Goal: Task Accomplishment & Management: Manage account settings

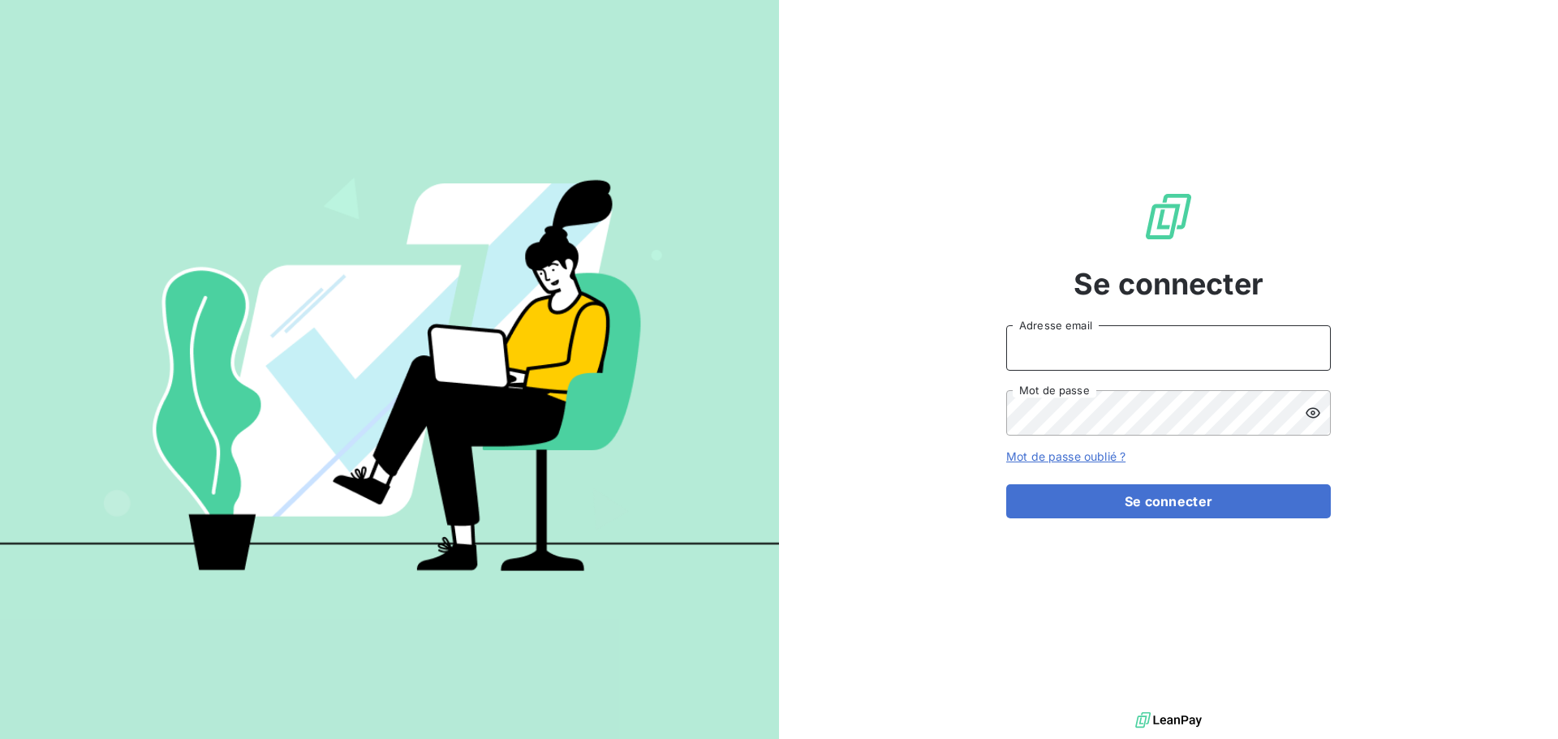
click at [1112, 345] on input "Adresse email" at bounding box center [1168, 347] width 325 height 45
type input "[PERSON_NAME][EMAIL_ADDRESS][DOMAIN_NAME]"
click at [1006, 485] on button "Se connecter" at bounding box center [1168, 502] width 325 height 34
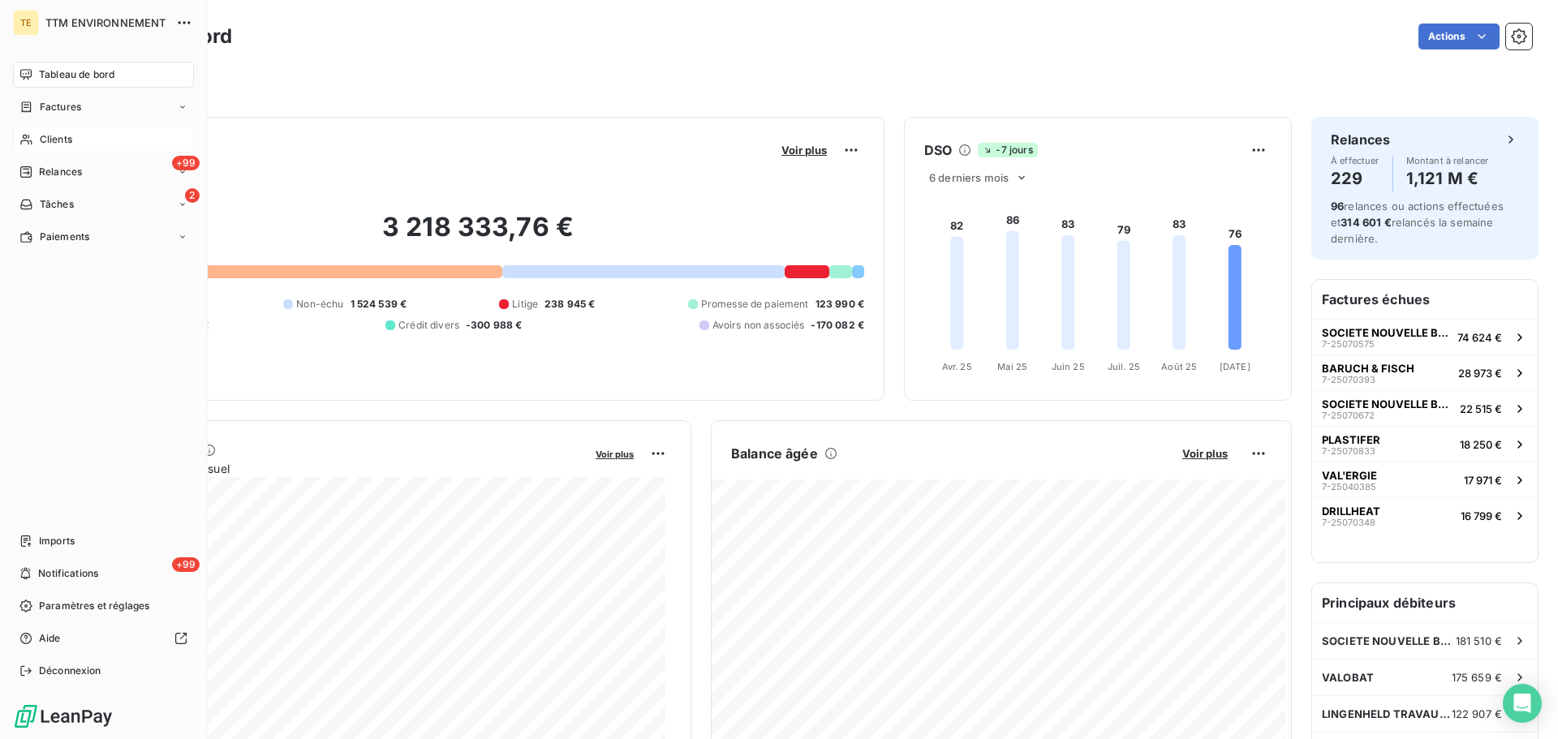
click at [50, 144] on span "Clients" at bounding box center [56, 139] width 32 height 15
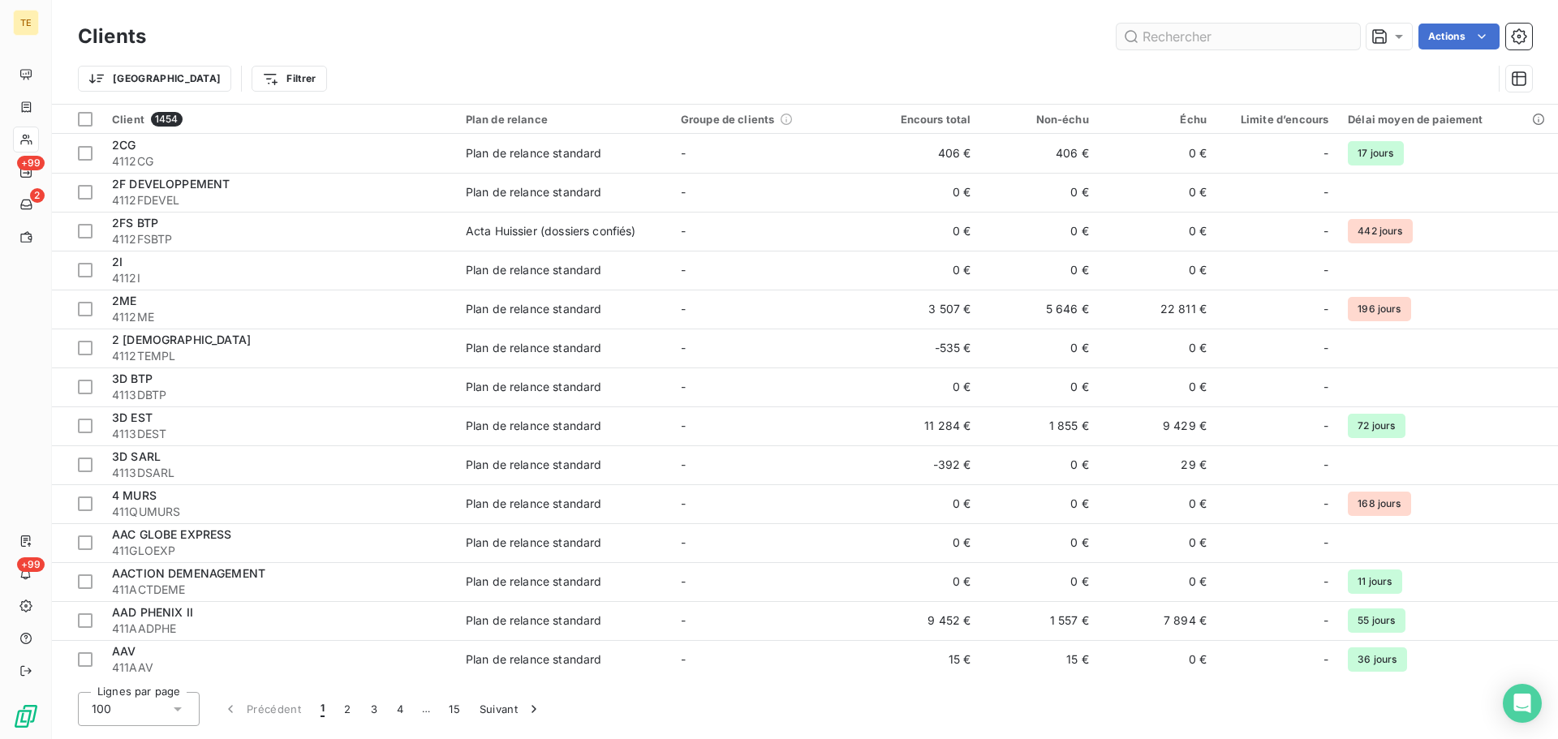
click at [1209, 32] on input "text" at bounding box center [1238, 37] width 243 height 26
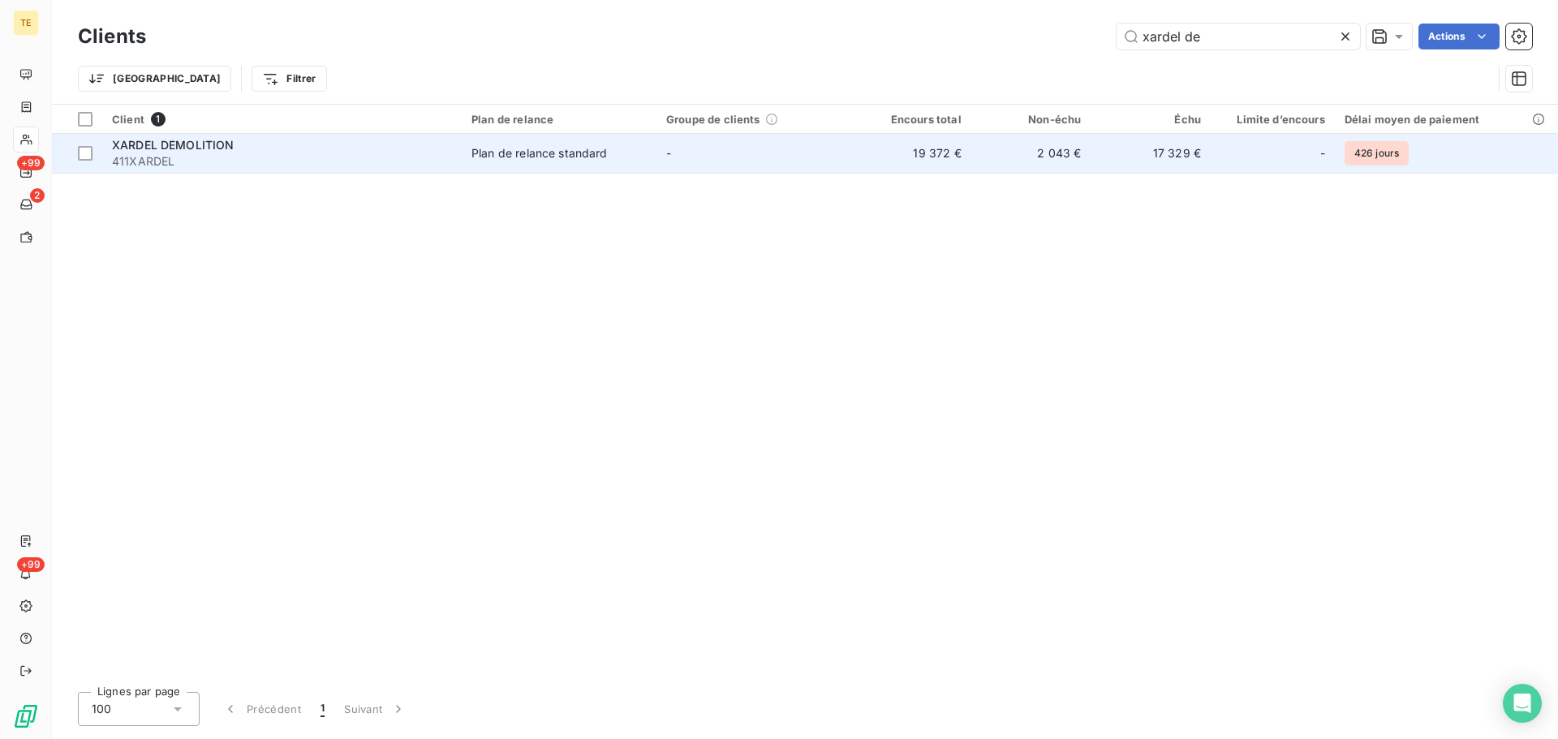
type input "xardel de"
click at [181, 154] on span "411XARDEL" at bounding box center [282, 161] width 340 height 16
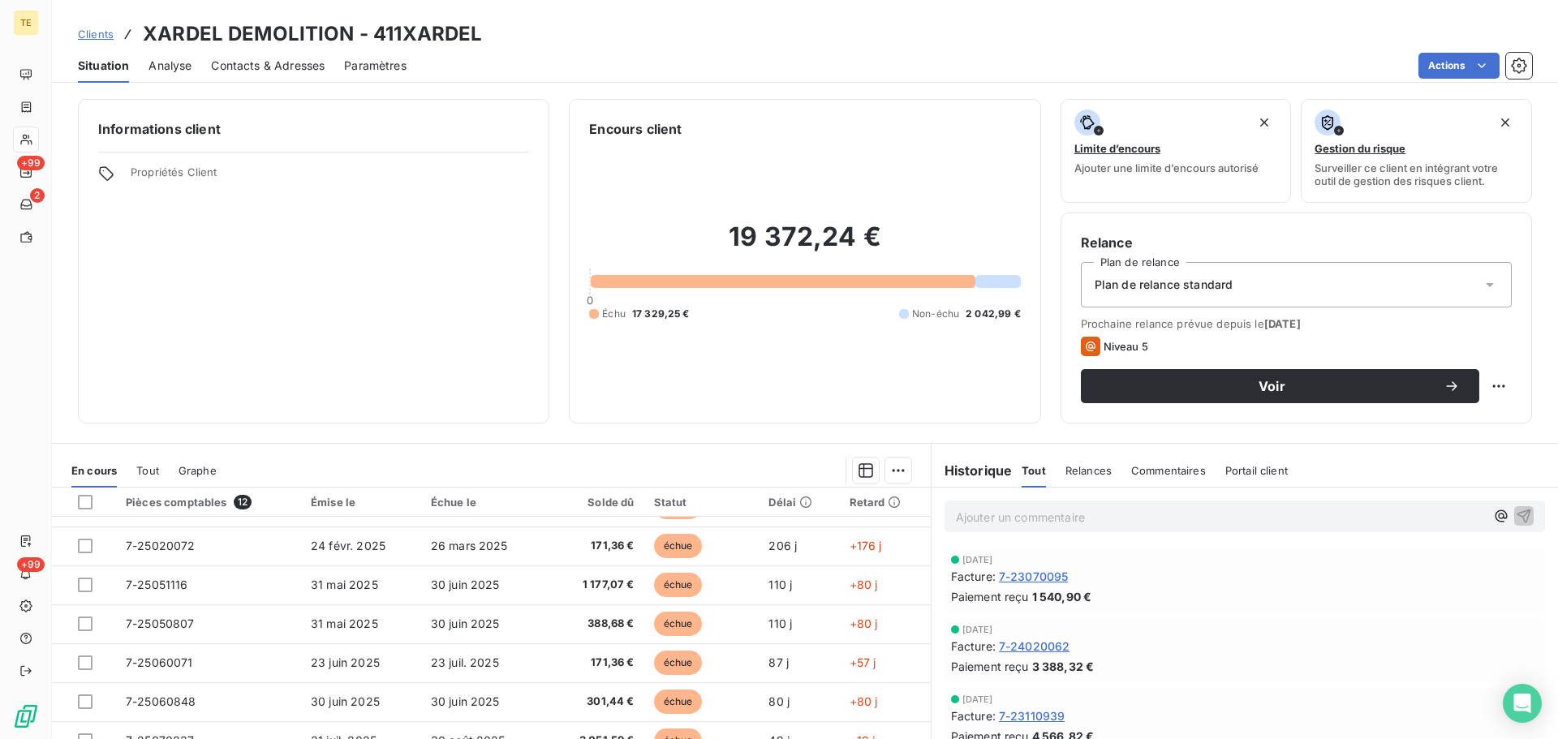
click at [1030, 513] on p "Ajouter un commentaire ﻿" at bounding box center [1220, 517] width 529 height 20
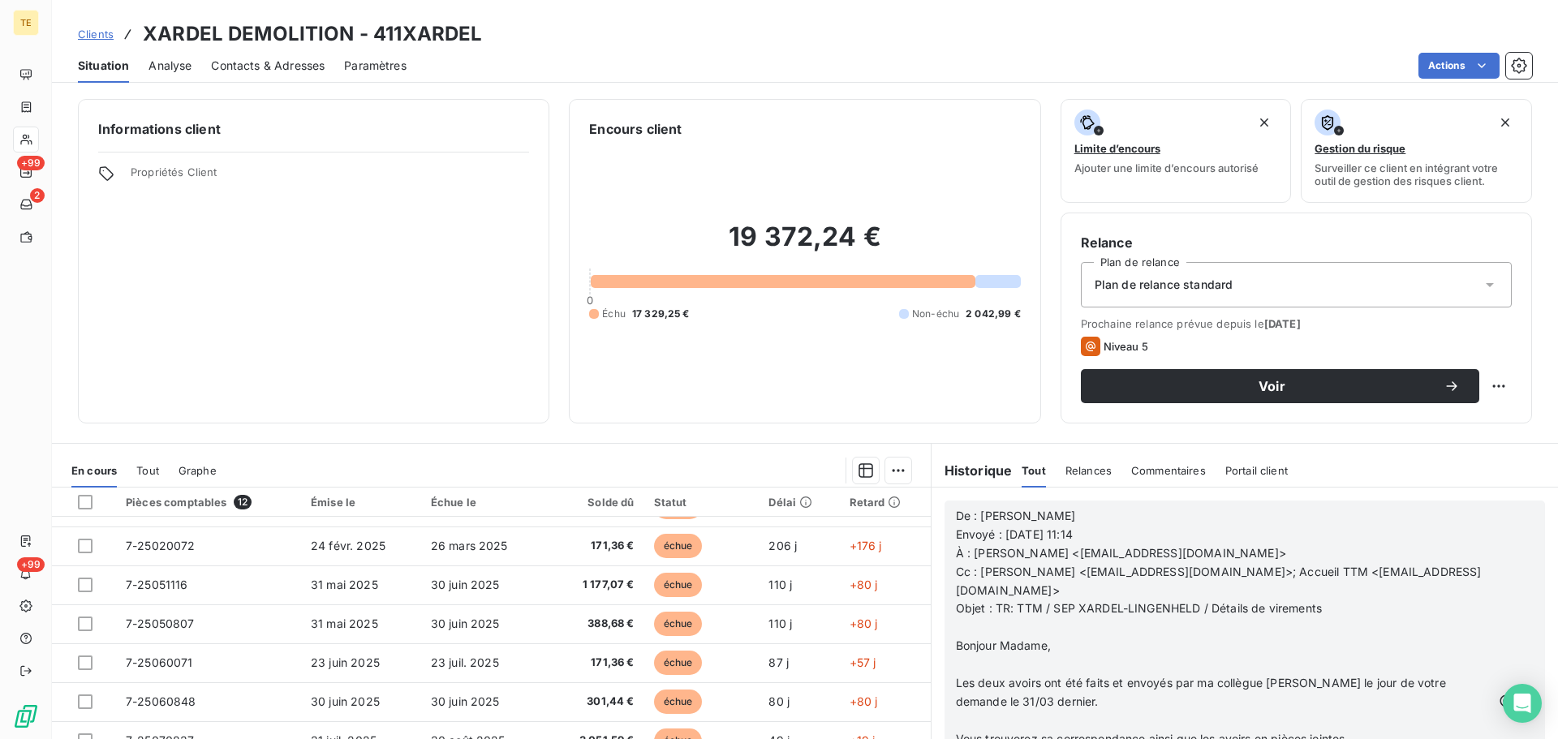
scroll to position [243, 0]
click at [1519, 698] on icon "button" at bounding box center [1526, 702] width 14 height 14
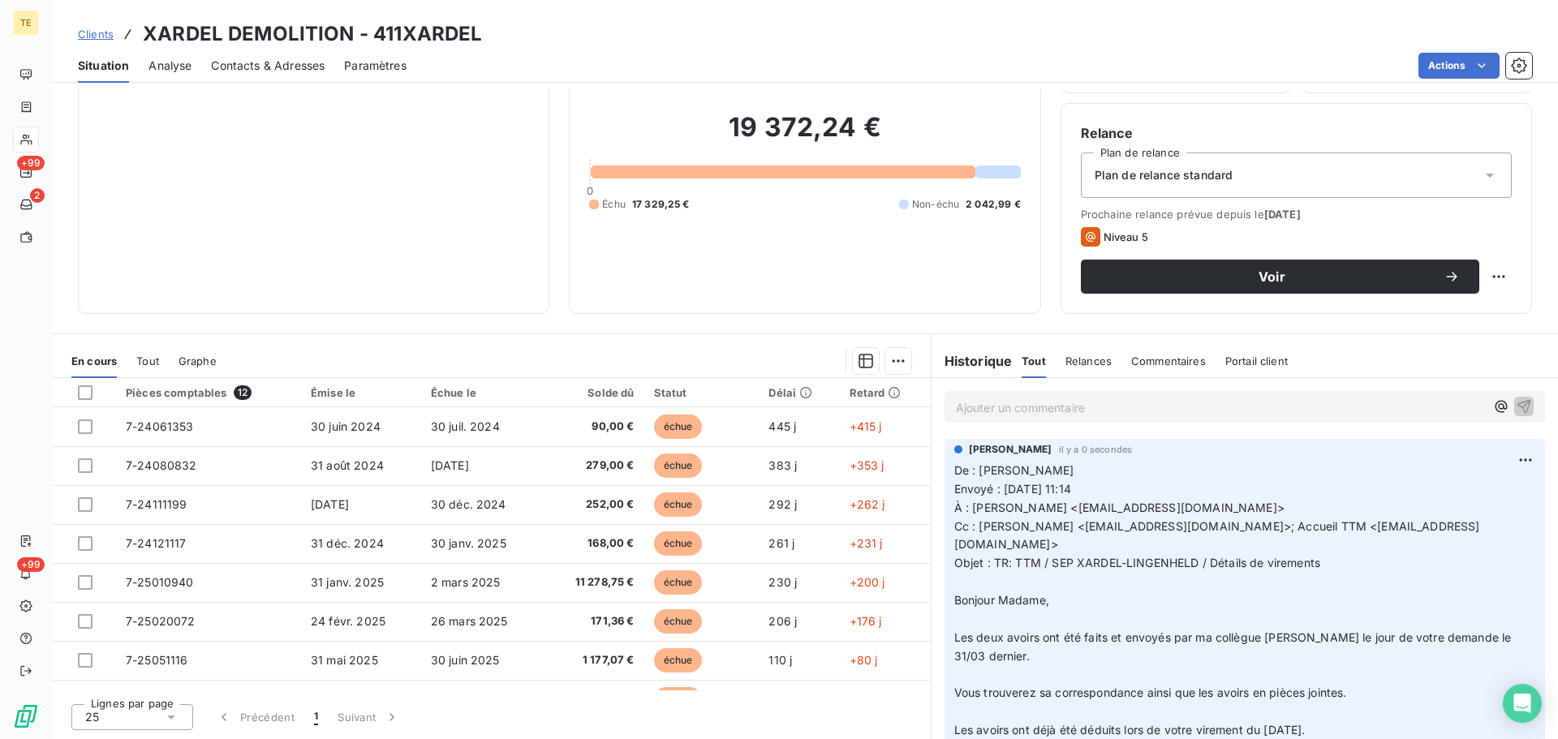
scroll to position [81, 0]
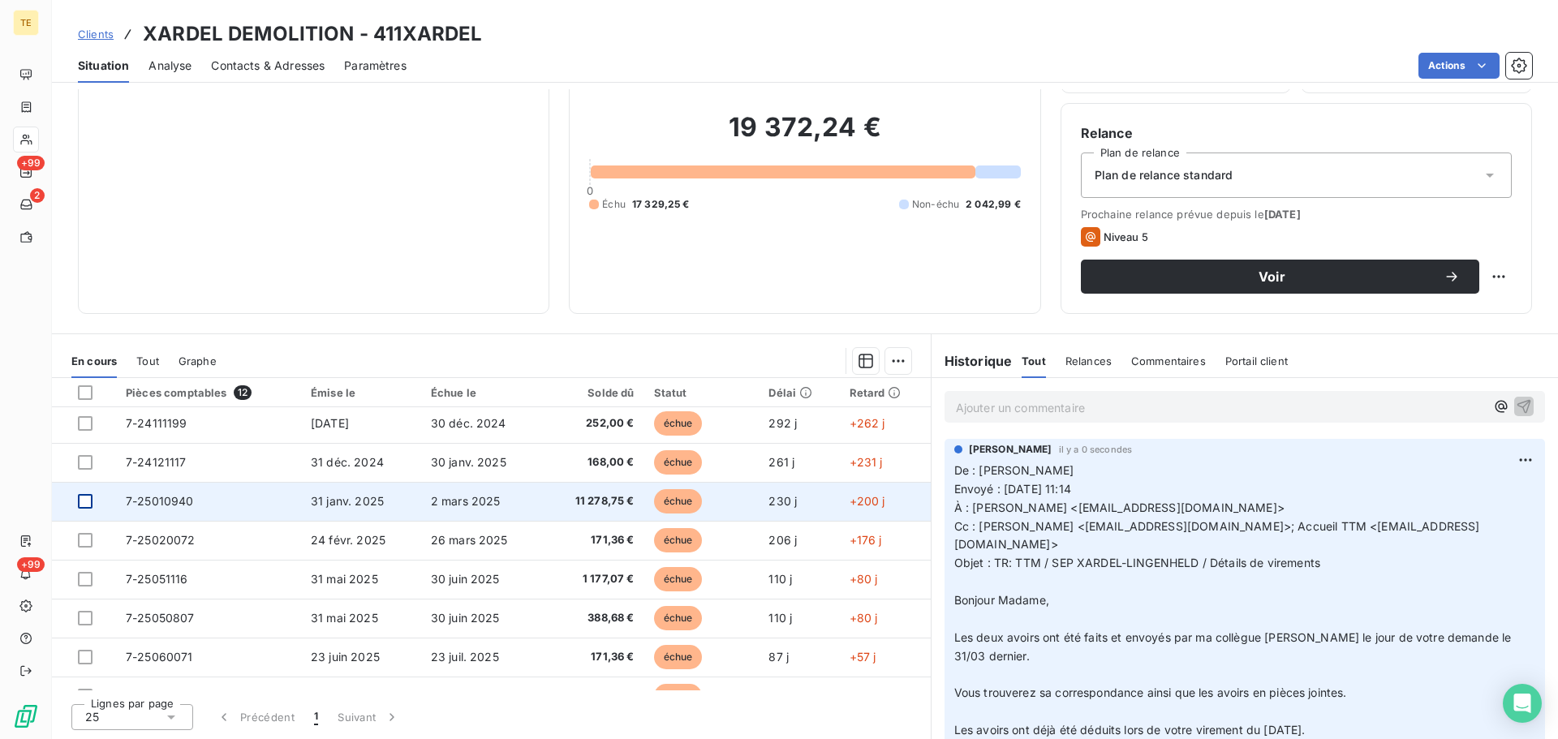
click at [84, 502] on div at bounding box center [85, 501] width 15 height 15
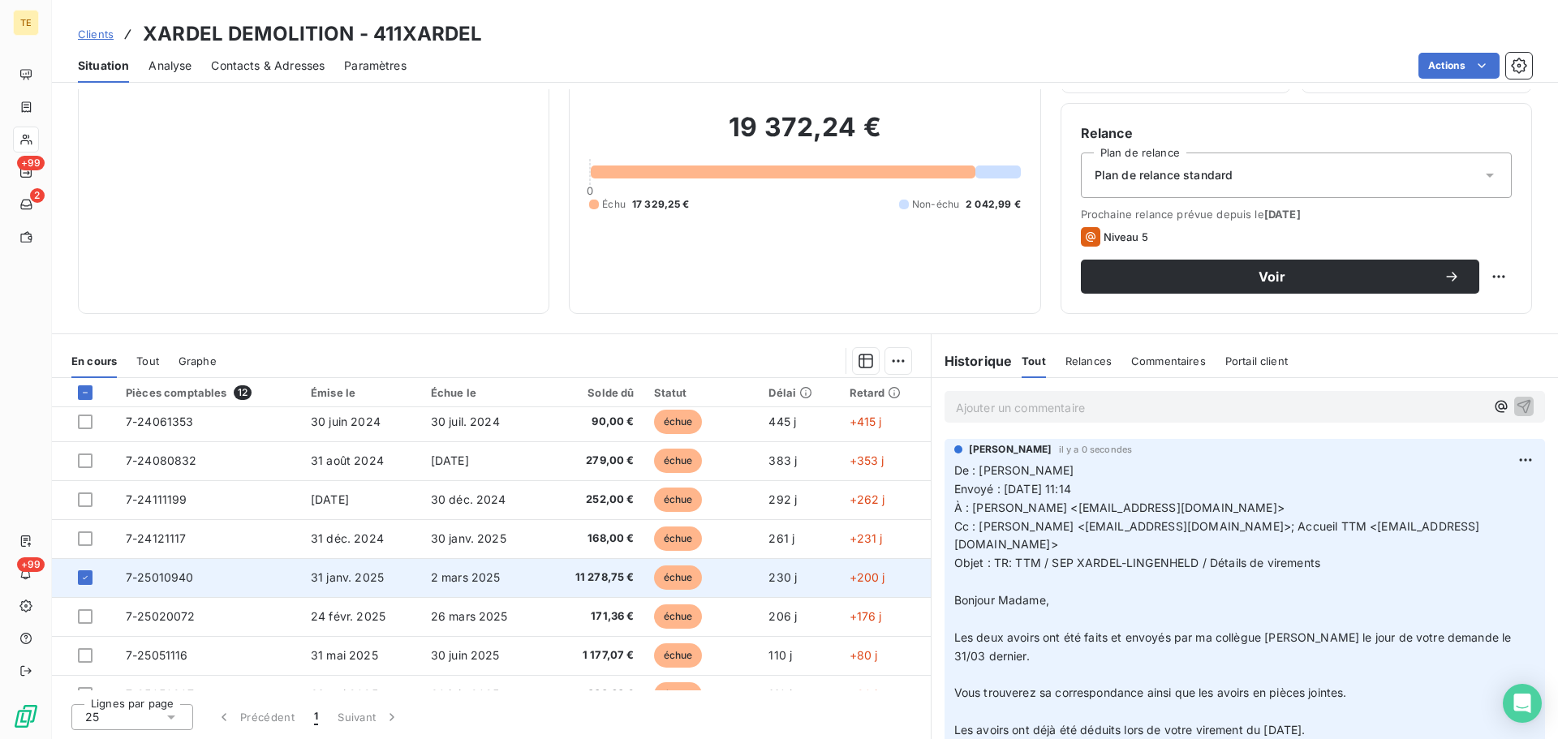
scroll to position [0, 0]
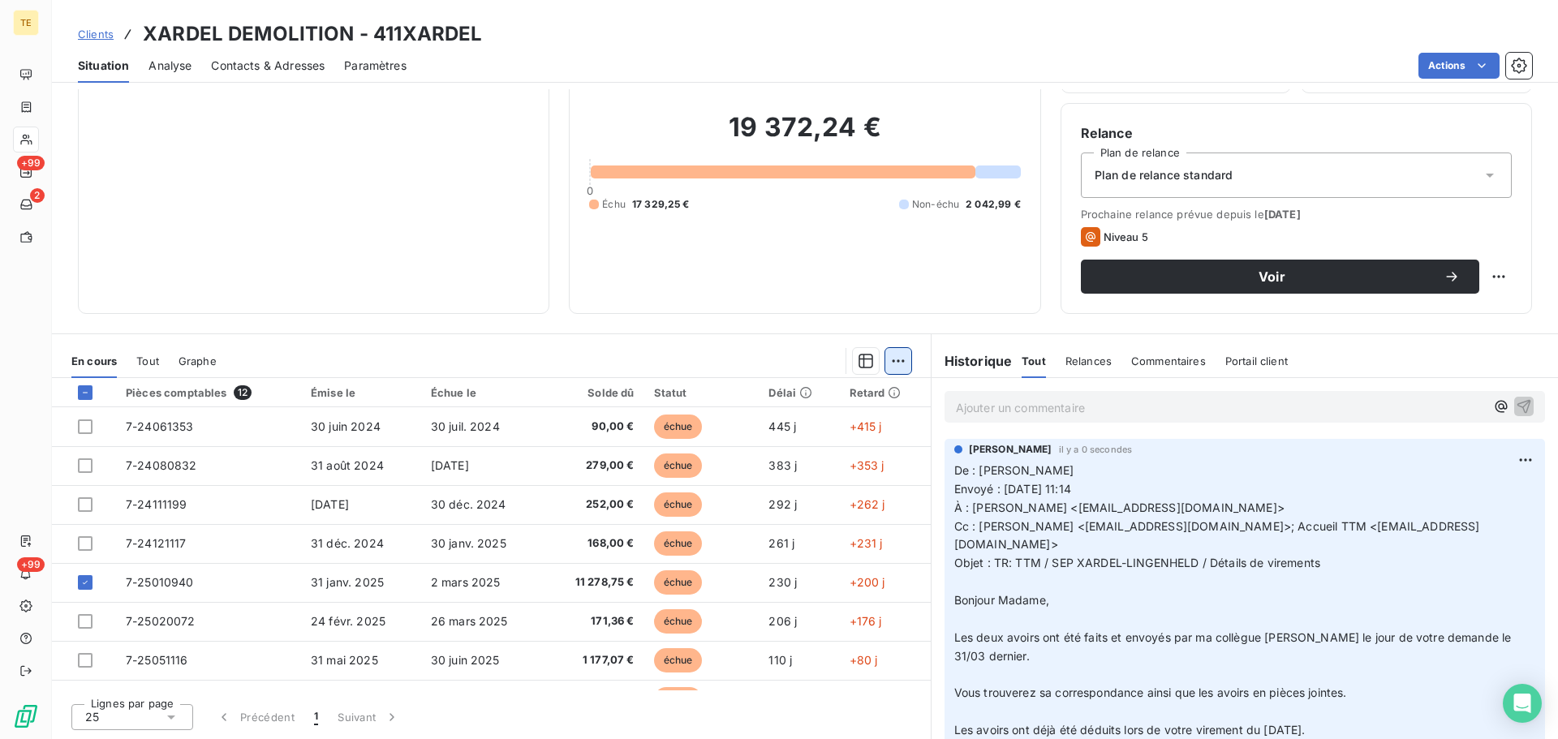
click at [896, 356] on html "TE +99 2 +99 Clients XARDEL DEMOLITION - 411XARDEL Situation Analyse Contacts &…" at bounding box center [779, 369] width 1558 height 739
click at [751, 390] on div "Mettre en litige (1 facture)" at bounding box center [753, 397] width 287 height 26
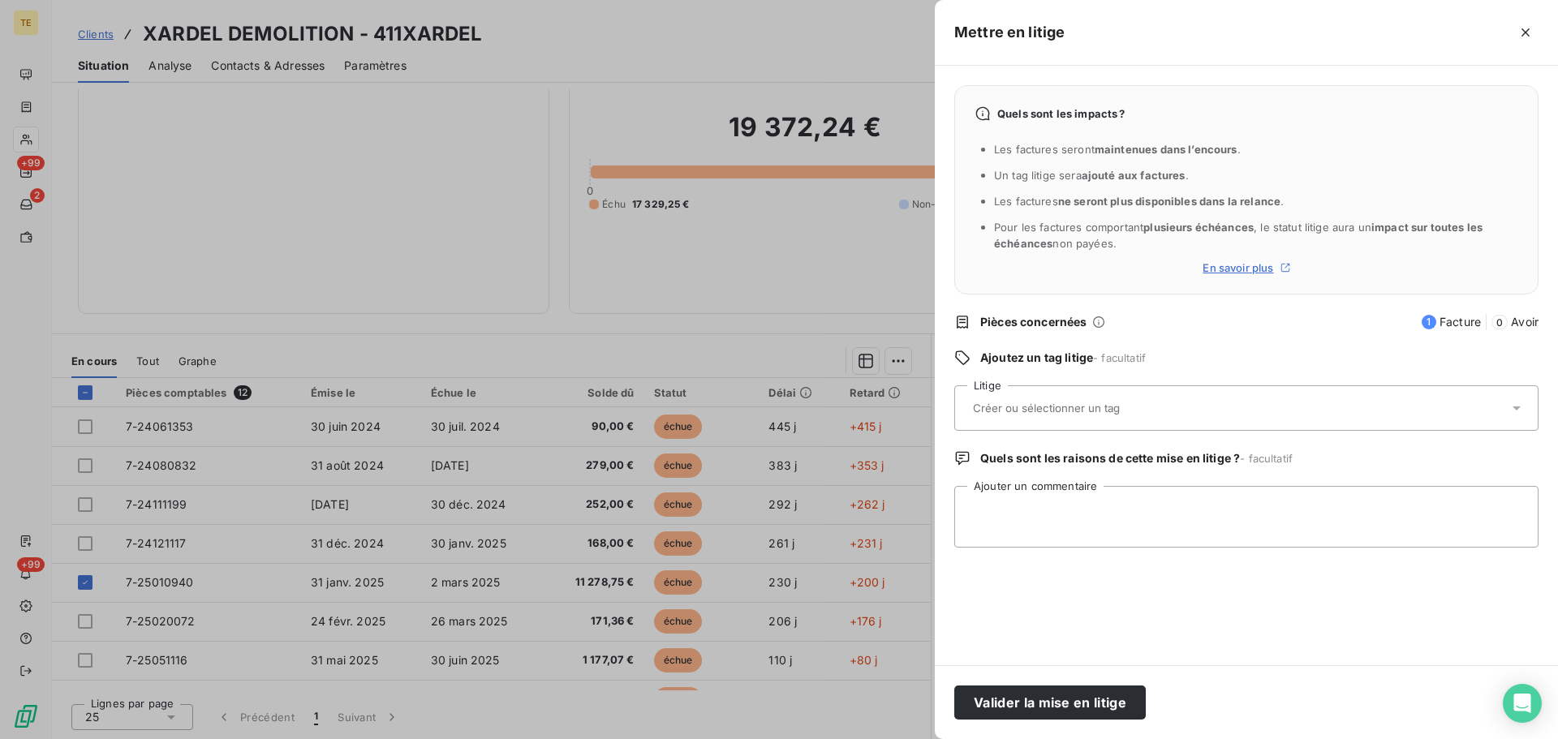
click at [1063, 405] on input "text" at bounding box center [1090, 408] width 236 height 15
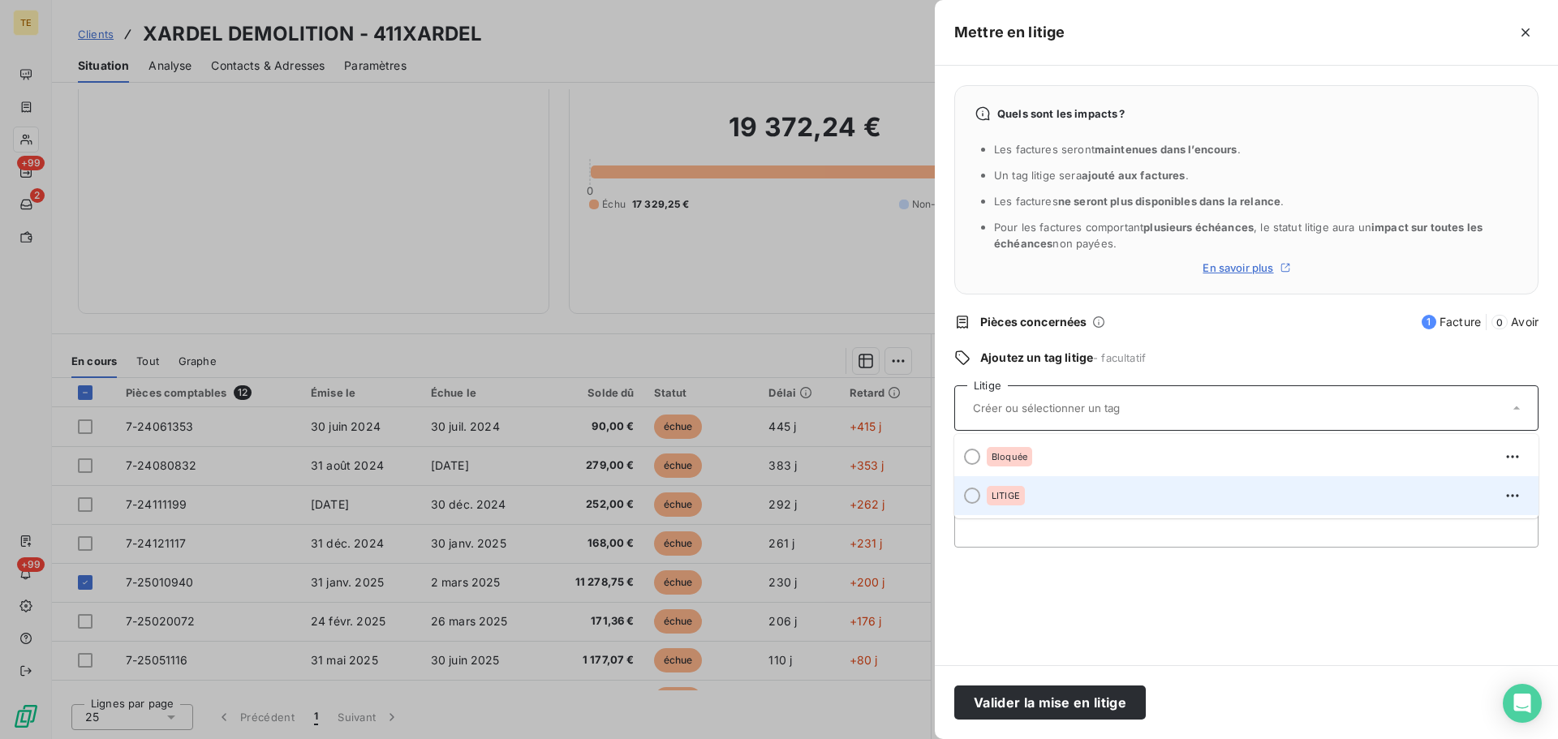
click at [1002, 503] on div "LITIGE" at bounding box center [1006, 495] width 38 height 19
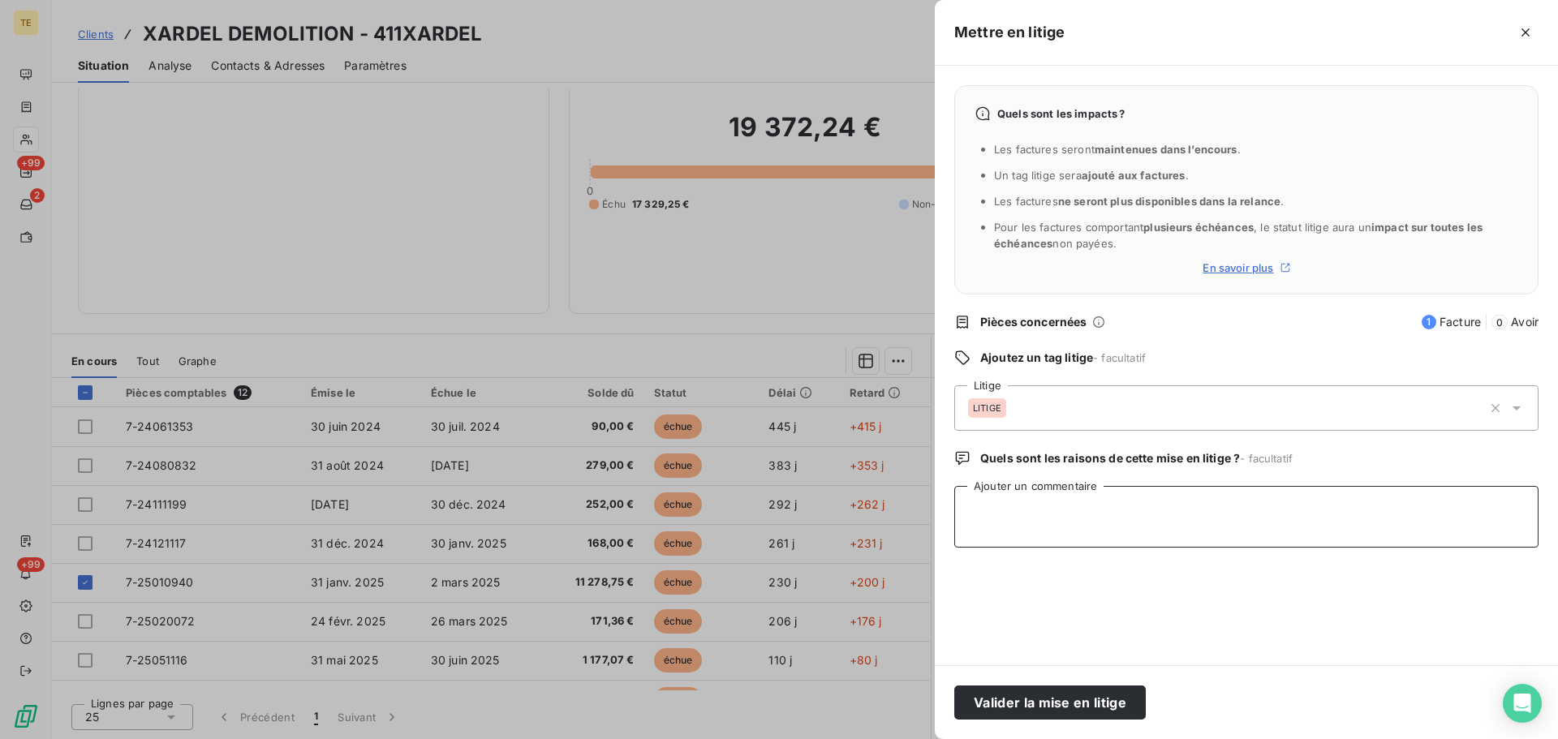
click at [1052, 514] on textarea "Ajouter un commentaire" at bounding box center [1246, 517] width 584 height 62
click at [1405, 503] on textarea "XARDEL était en attente d'avoir sur cette facture. Le nécessaire avait été" at bounding box center [1246, 517] width 584 height 62
click at [1013, 507] on textarea "XARDEL était en attente d'avoir sur cette facture. Le nécessaire avait été fait…" at bounding box center [1246, 517] width 584 height 62
drag, startPoint x: 969, startPoint y: 508, endPoint x: 1185, endPoint y: 493, distance: 216.4
click at [976, 507] on textarea "XARDEL était en attente d'avoir sur cette facture. Le nécessaire avait été fait…" at bounding box center [1246, 517] width 584 height 62
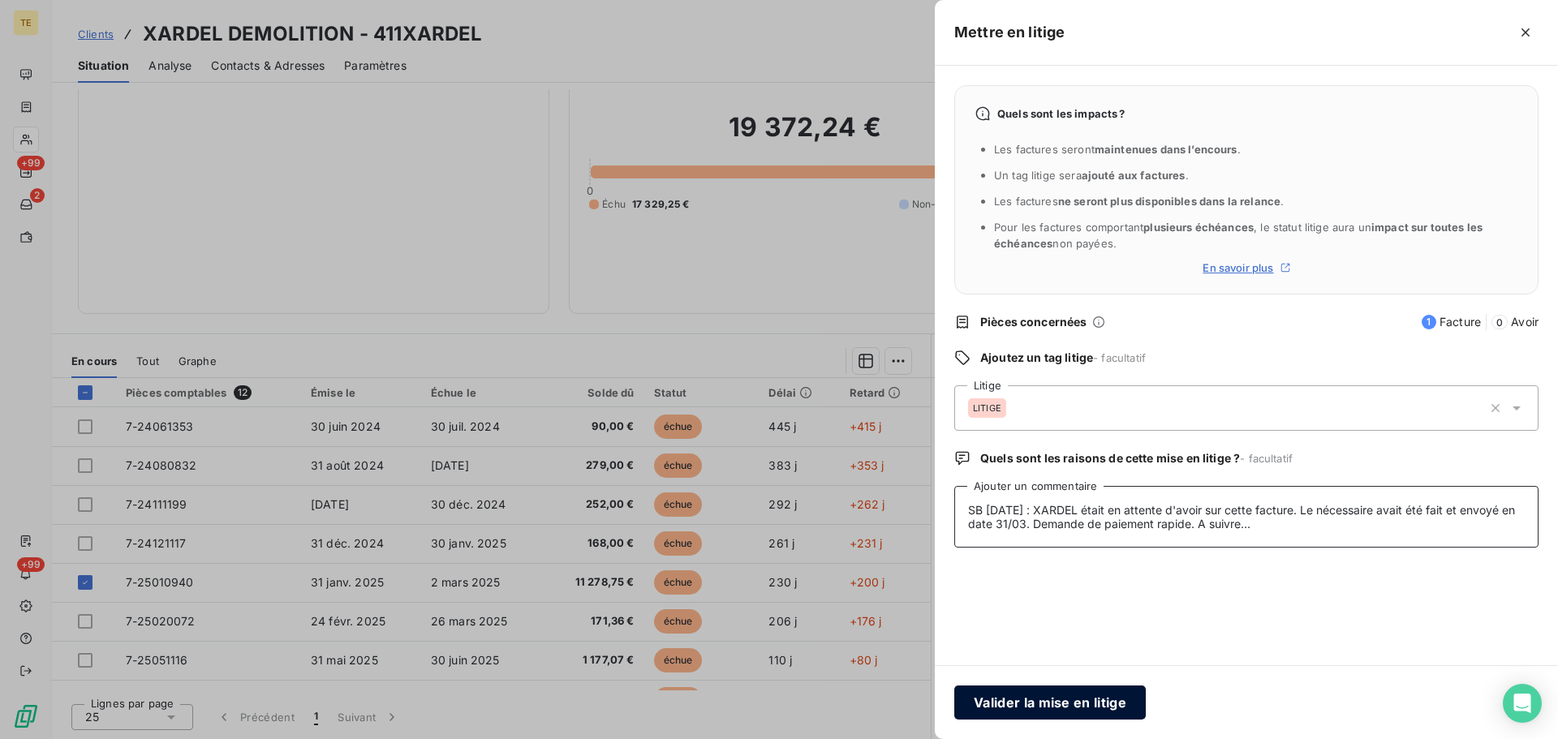
type textarea "SB [DATE] : XARDEL était en attente d'avoir sur cette facture. Le nécessaire av…"
click at [1049, 704] on button "Valider la mise en litige" at bounding box center [1050, 703] width 192 height 34
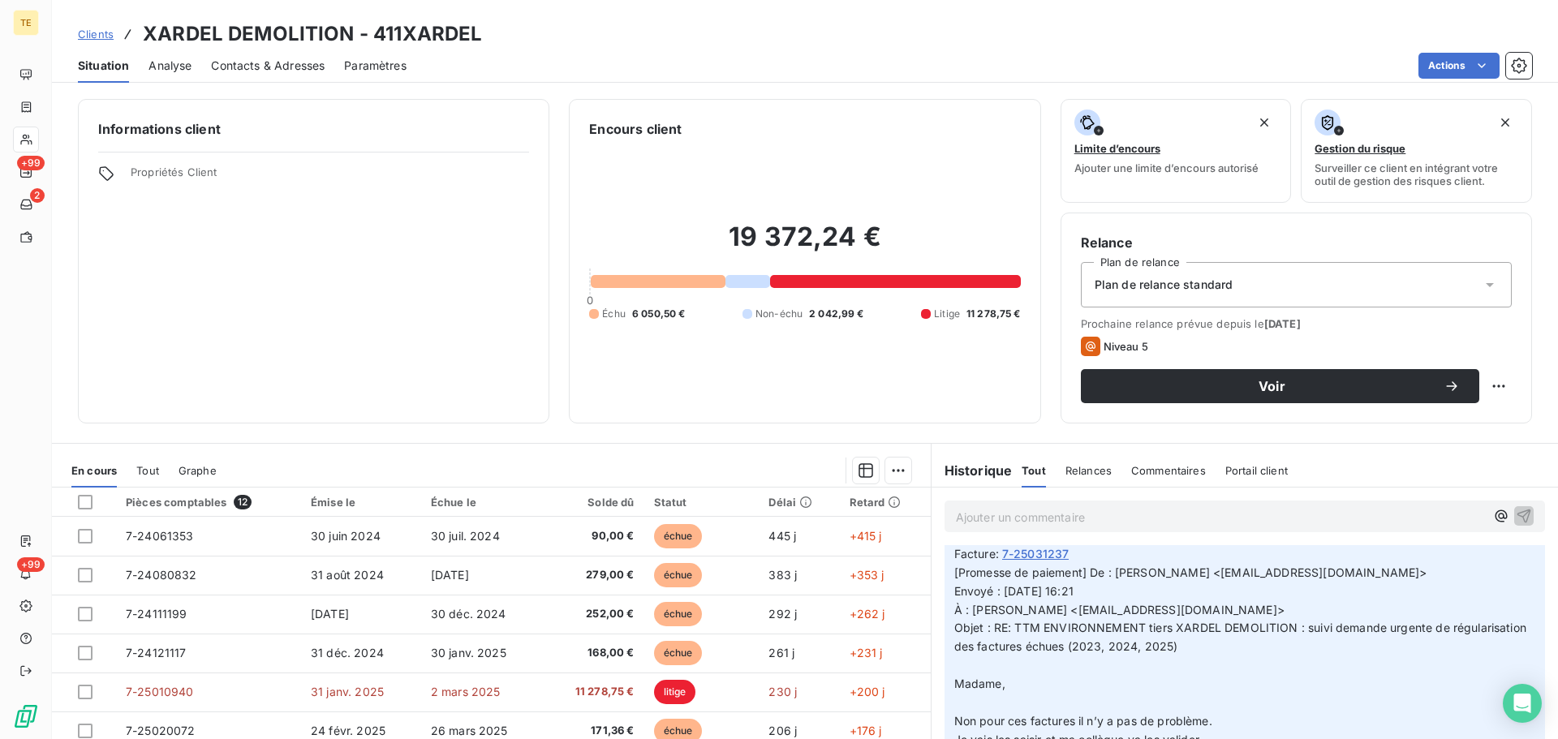
scroll to position [3815, 0]
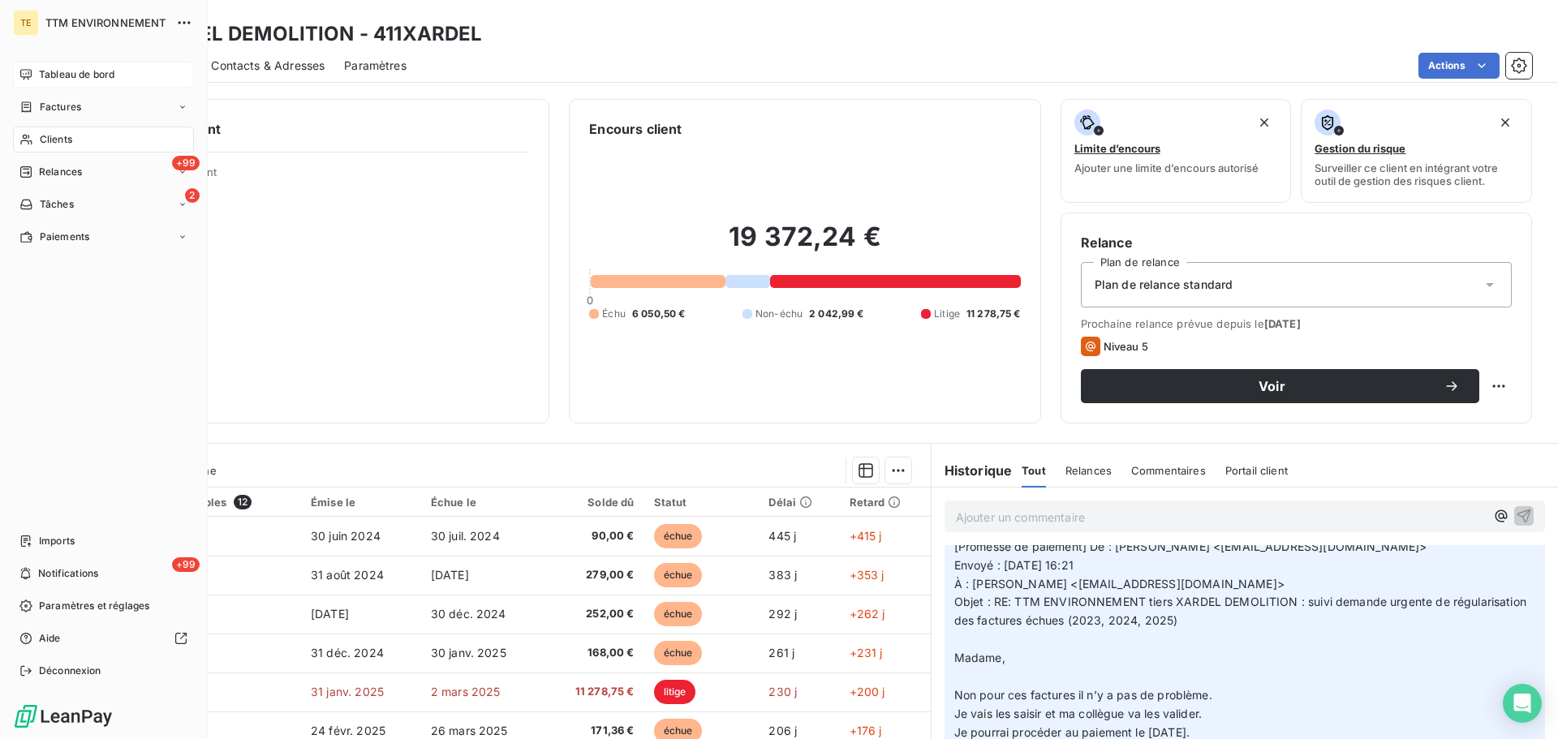
click at [63, 76] on span "Tableau de bord" at bounding box center [76, 74] width 75 height 15
